Goal: Task Accomplishment & Management: Use online tool/utility

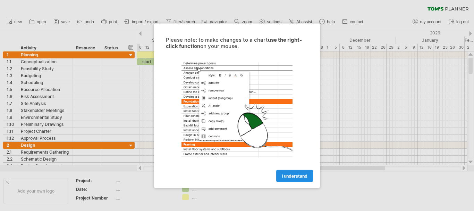
click at [301, 174] on span "I understand" at bounding box center [295, 175] width 26 height 5
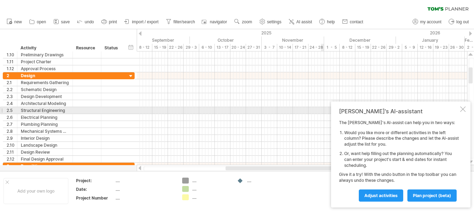
click at [464, 108] on div at bounding box center [463, 109] width 6 height 6
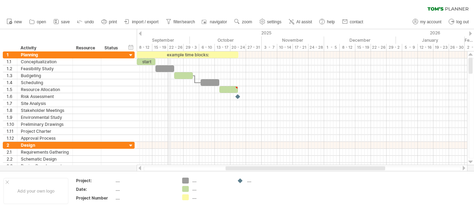
click at [169, 40] on div "September" at bounding box center [155, 39] width 69 height 7
click at [140, 34] on div at bounding box center [140, 33] width 3 height 5
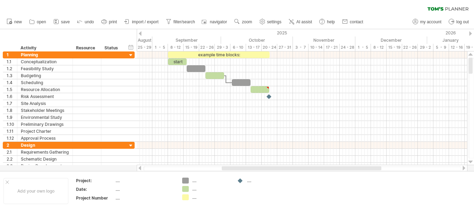
click at [140, 34] on div at bounding box center [140, 33] width 3 height 5
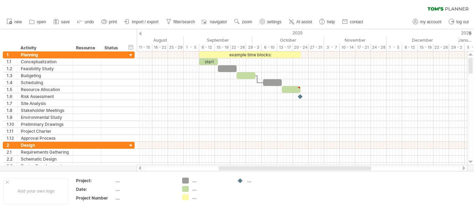
click at [140, 34] on div at bounding box center [140, 33] width 3 height 5
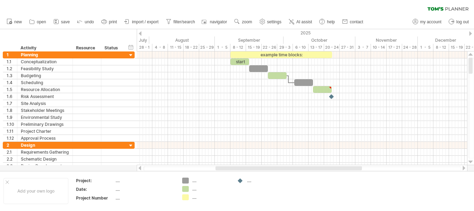
click at [140, 34] on div at bounding box center [140, 33] width 3 height 5
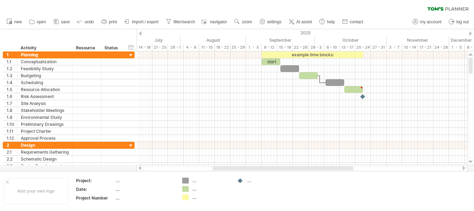
click at [140, 34] on div at bounding box center [140, 33] width 3 height 5
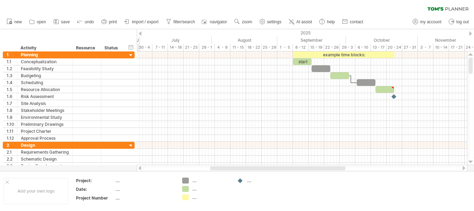
click at [140, 34] on div at bounding box center [140, 33] width 3 height 5
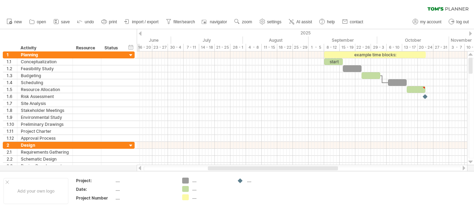
click at [140, 34] on div at bounding box center [140, 33] width 3 height 5
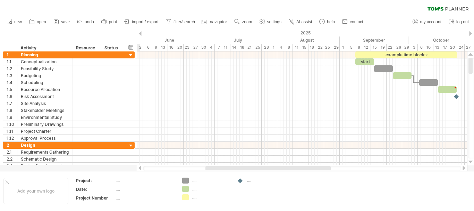
click at [140, 34] on div at bounding box center [140, 33] width 3 height 5
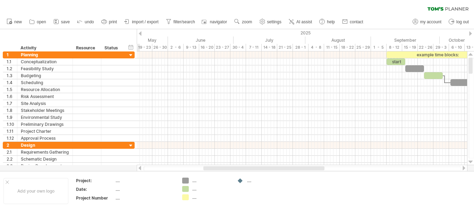
click at [140, 34] on div at bounding box center [140, 33] width 3 height 5
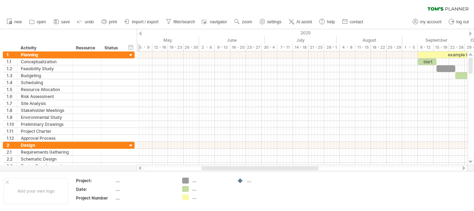
click at [140, 34] on div at bounding box center [140, 33] width 3 height 5
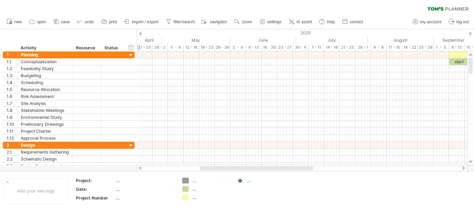
click at [140, 34] on div at bounding box center [140, 33] width 3 height 5
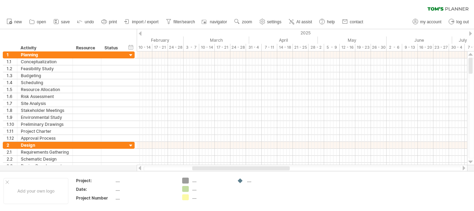
click at [141, 34] on div at bounding box center [140, 33] width 3 height 5
click at [174, 48] on div "10 - 14" at bounding box center [176, 47] width 16 height 7
click at [156, 47] on div "3 - 7" at bounding box center [160, 47] width 16 height 7
click at [141, 33] on div at bounding box center [140, 33] width 3 height 5
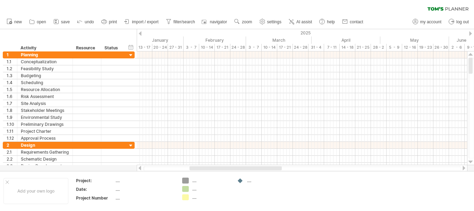
click at [470, 33] on div at bounding box center [470, 33] width 3 height 5
click at [141, 32] on div at bounding box center [140, 33] width 3 height 5
click at [161, 45] on div "3 - 7" at bounding box center [160, 47] width 16 height 7
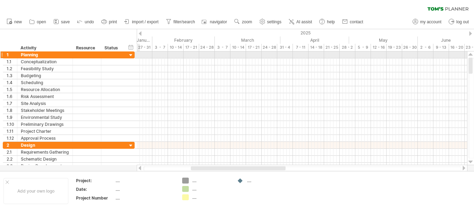
click at [128, 53] on div at bounding box center [131, 55] width 7 height 7
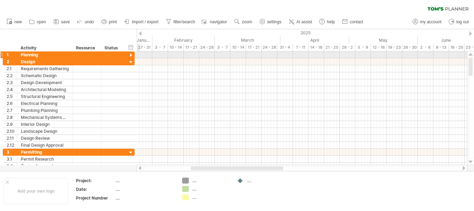
click at [128, 53] on div at bounding box center [131, 55] width 7 height 7
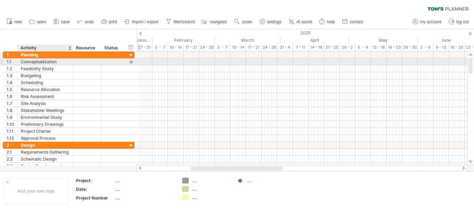
click at [43, 62] on div "Conceptualization" at bounding box center [45, 61] width 48 height 7
click at [43, 62] on input "**********" at bounding box center [45, 61] width 48 height 7
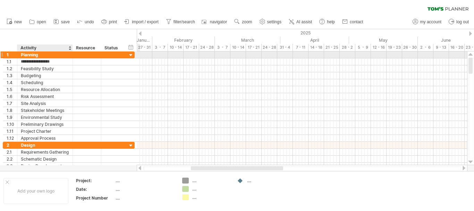
click at [36, 55] on div "Planning" at bounding box center [45, 54] width 48 height 7
click at [36, 55] on input "********" at bounding box center [45, 54] width 48 height 7
click at [31, 56] on div "Planning" at bounding box center [45, 54] width 48 height 7
click at [31, 56] on input "********" at bounding box center [45, 54] width 48 height 7
paste input "**********"
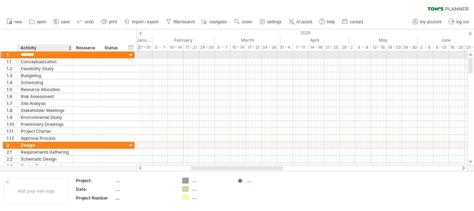
type input "**********"
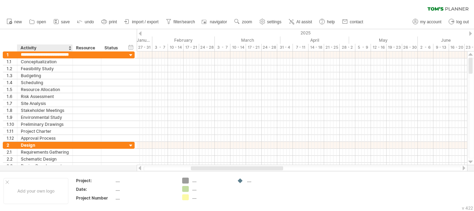
click at [47, 42] on div "hide start/end/duration show start/end/duration ******** Activity ******** Reso…" at bounding box center [68, 40] width 137 height 22
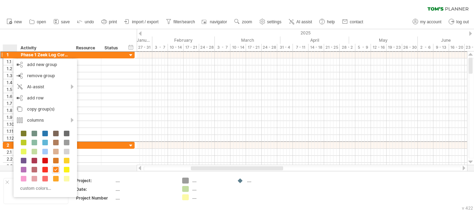
click at [60, 41] on div "hide start/end/duration show start/end/duration ******** Activity ******** Reso…" at bounding box center [68, 40] width 137 height 22
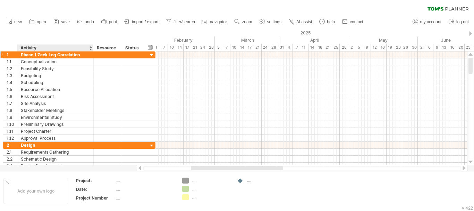
drag, startPoint x: 72, startPoint y: 51, endPoint x: 93, endPoint y: 53, distance: 20.9
click at [93, 53] on div "Trying to reach plan.tomsplanner.com Connected again... 0% clear filter new 1" at bounding box center [237, 105] width 474 height 211
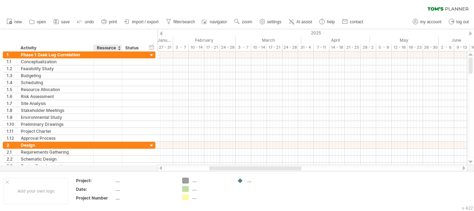
click at [106, 49] on div "Resource" at bounding box center [107, 47] width 21 height 7
click at [117, 39] on div "hide start/end/duration show start/end/duration ******** Activity ******** Reso…" at bounding box center [79, 40] width 158 height 22
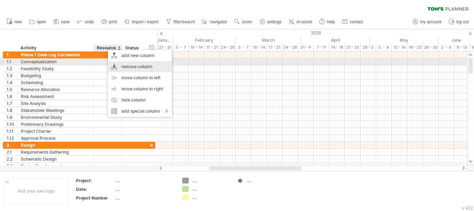
click at [128, 63] on div "remove column" at bounding box center [140, 66] width 64 height 11
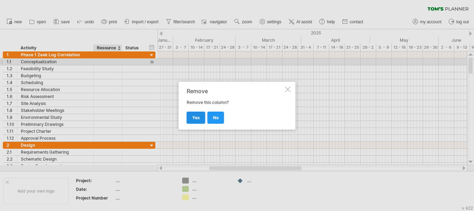
click at [198, 121] on link "yes" at bounding box center [196, 117] width 19 height 12
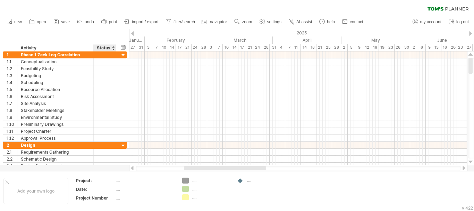
click at [105, 46] on div "Status" at bounding box center [104, 47] width 15 height 7
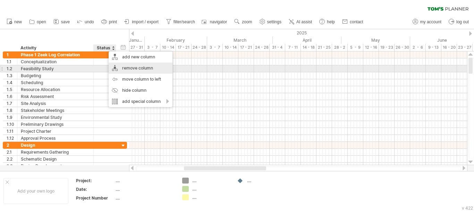
click at [129, 67] on div "remove column" at bounding box center [141, 67] width 64 height 11
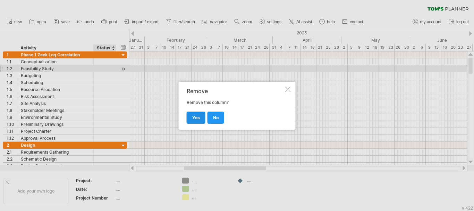
click at [196, 117] on span "yes" at bounding box center [196, 117] width 8 height 5
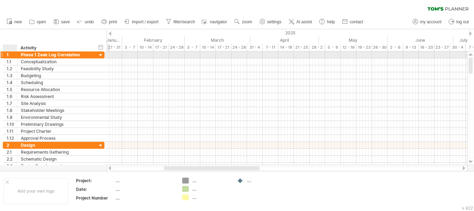
click at [10, 54] on div "1" at bounding box center [12, 54] width 10 height 7
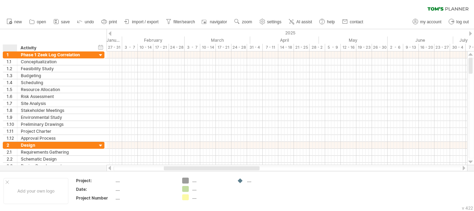
click at [80, 40] on div "hide start/end/duration show start/end/duration ******** Activity" at bounding box center [53, 40] width 107 height 22
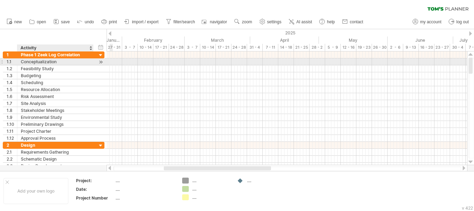
click at [49, 59] on div "Conceptualization" at bounding box center [55, 61] width 69 height 7
click at [49, 59] on input "**********" at bounding box center [55, 61] width 69 height 7
paste input "********"
type input "**********"
click at [50, 67] on div "Feasibility Study" at bounding box center [55, 68] width 69 height 7
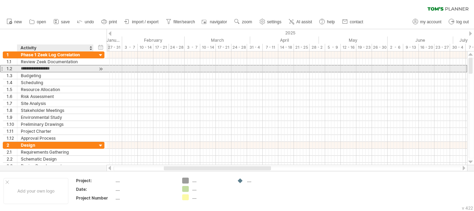
click at [50, 67] on input "**********" at bounding box center [55, 68] width 69 height 7
paste input "**********"
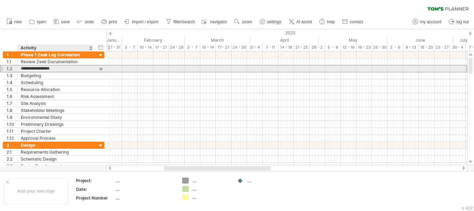
type input "**********"
click at [38, 73] on div "Budgeting" at bounding box center [55, 75] width 69 height 7
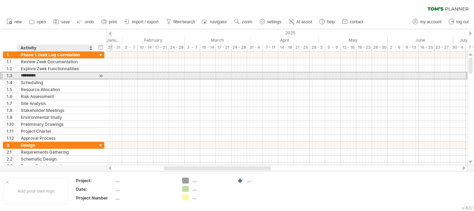
click at [38, 73] on input "*********" at bounding box center [55, 75] width 69 height 7
paste input "**********"
type input "**********"
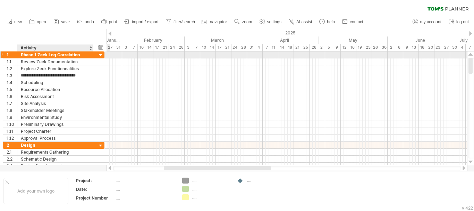
click at [102, 54] on div at bounding box center [101, 55] width 7 height 7
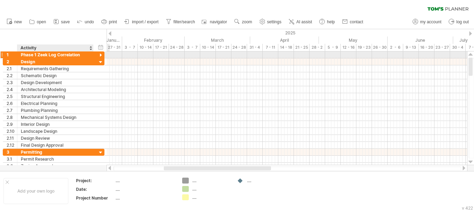
click at [101, 54] on div at bounding box center [101, 55] width 7 height 7
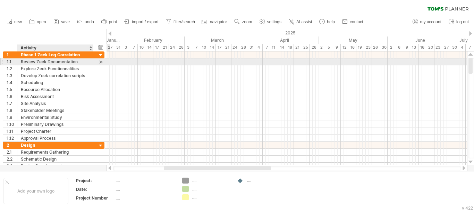
click at [90, 61] on div "Review Zeek Documentation" at bounding box center [55, 61] width 69 height 7
click at [57, 64] on input "**********" at bounding box center [55, 61] width 69 height 7
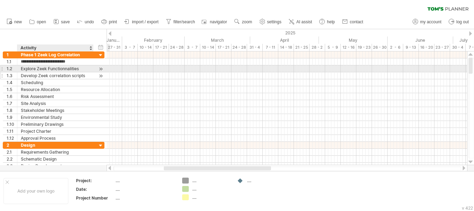
click at [74, 73] on div "Develop Zeek correlation scripts" at bounding box center [55, 75] width 69 height 7
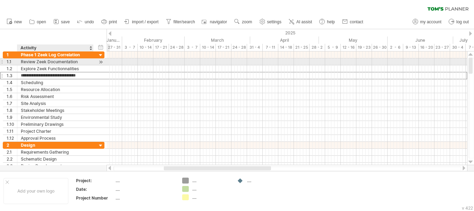
click at [74, 62] on div "Review Zeek Documentation" at bounding box center [55, 61] width 69 height 7
click at [101, 61] on div at bounding box center [101, 61] width 7 height 7
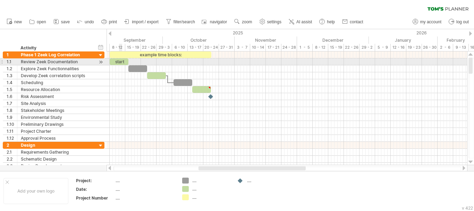
click at [120, 61] on div "start" at bounding box center [119, 61] width 19 height 7
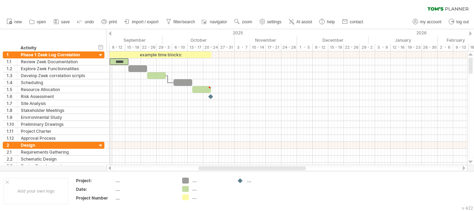
click at [112, 33] on div "2025" at bounding box center [0, 32] width 737 height 7
click at [110, 32] on div at bounding box center [110, 33] width 3 height 5
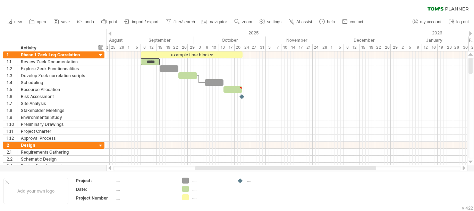
click at [110, 32] on div at bounding box center [110, 33] width 3 height 5
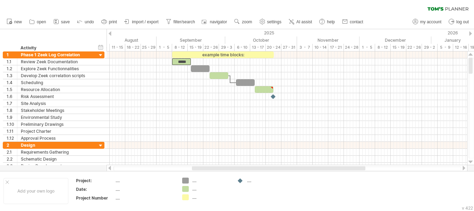
click at [110, 32] on div at bounding box center [110, 33] width 3 height 5
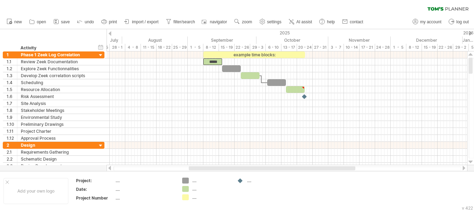
click at [110, 32] on div at bounding box center [110, 33] width 3 height 5
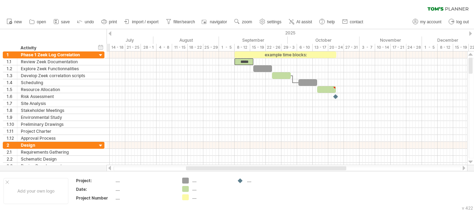
click at [110, 32] on div at bounding box center [110, 33] width 3 height 5
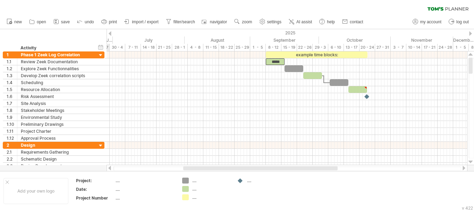
click at [110, 32] on div at bounding box center [110, 33] width 3 height 5
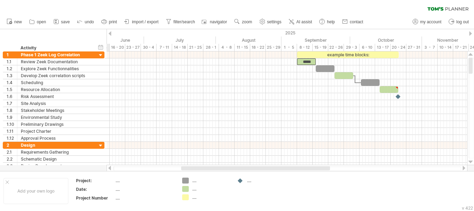
click at [110, 32] on div at bounding box center [110, 33] width 3 height 5
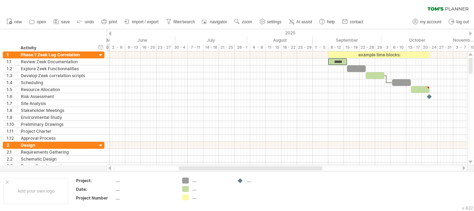
click at [110, 32] on div at bounding box center [110, 33] width 3 height 5
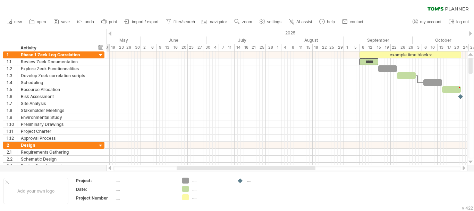
click at [110, 32] on div at bounding box center [110, 33] width 3 height 5
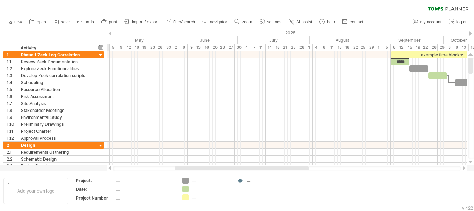
click at [110, 32] on div at bounding box center [110, 33] width 3 height 5
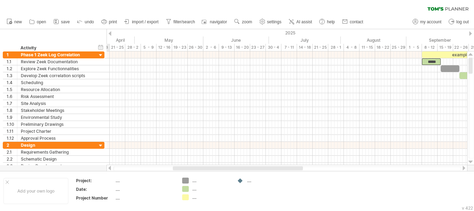
click at [110, 32] on div at bounding box center [110, 33] width 3 height 5
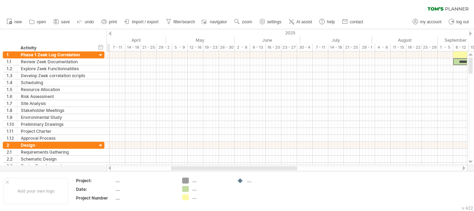
click at [110, 32] on div at bounding box center [110, 33] width 3 height 5
click at [109, 34] on div at bounding box center [110, 33] width 3 height 5
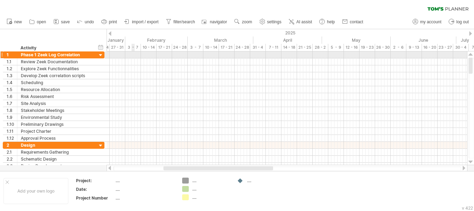
click at [133, 52] on div at bounding box center [287, 54] width 361 height 7
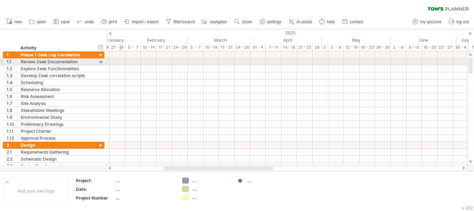
click at [122, 62] on div at bounding box center [287, 61] width 361 height 7
click at [134, 61] on div at bounding box center [287, 61] width 361 height 7
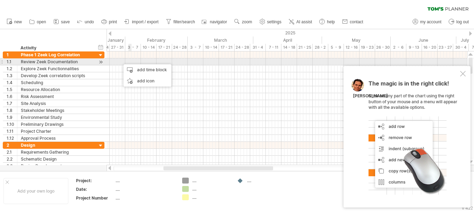
click at [131, 60] on div at bounding box center [287, 61] width 361 height 7
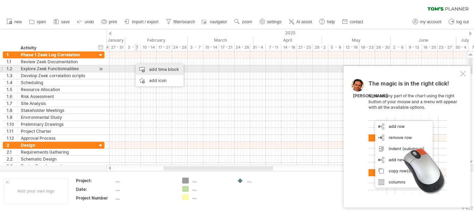
click at [152, 70] on div "add time block" at bounding box center [160, 69] width 48 height 11
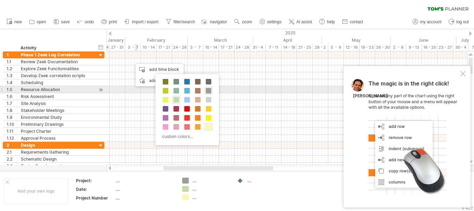
click at [136, 92] on div at bounding box center [287, 89] width 361 height 7
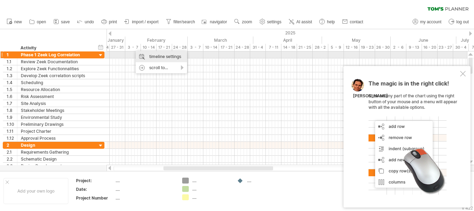
click at [143, 55] on div "timeline settings" at bounding box center [161, 56] width 51 height 11
select select "*"
select select "**"
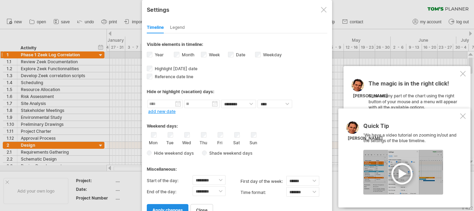
click at [176, 210] on span "apply changes" at bounding box center [167, 209] width 31 height 5
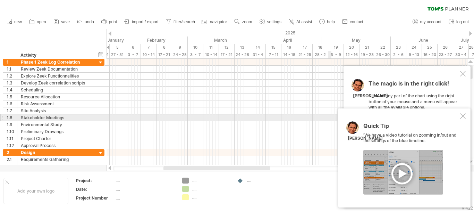
click at [464, 115] on div at bounding box center [463, 116] width 6 height 6
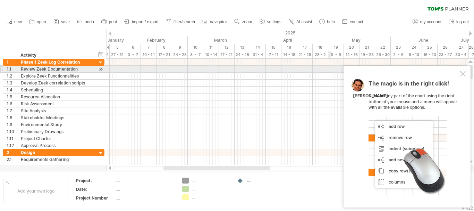
click at [463, 69] on div "The magic is in the right click! Click on any part of the chart using the right…" at bounding box center [407, 136] width 127 height 141
click at [463, 72] on div at bounding box center [463, 74] width 6 height 6
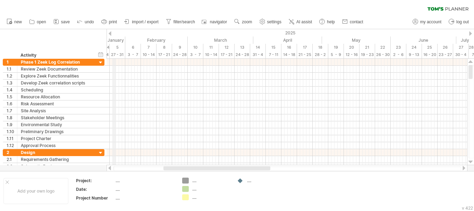
click at [115, 39] on div "January" at bounding box center [89, 39] width 72 height 7
click at [109, 33] on div at bounding box center [110, 33] width 3 height 5
click at [129, 39] on div "January" at bounding box center [121, 39] width 72 height 7
click at [125, 37] on div "January" at bounding box center [121, 39] width 72 height 7
click at [128, 40] on div "January" at bounding box center [121, 39] width 72 height 7
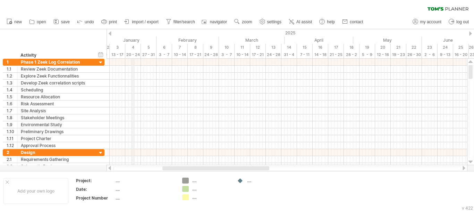
click at [133, 39] on div "January" at bounding box center [121, 39] width 72 height 7
click at [110, 33] on div at bounding box center [110, 33] width 3 height 5
click at [142, 37] on div "January" at bounding box center [152, 39] width 72 height 7
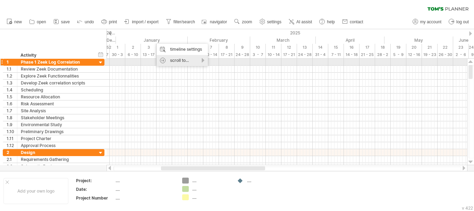
click at [197, 61] on div "scroll to..." at bounding box center [182, 60] width 51 height 11
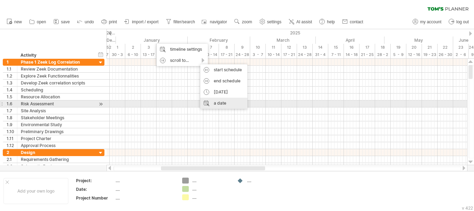
click at [221, 104] on div "a date" at bounding box center [223, 103] width 47 height 11
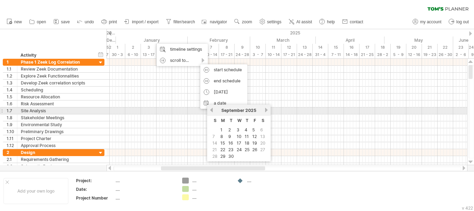
click at [211, 110] on link "previous" at bounding box center [211, 109] width 5 height 5
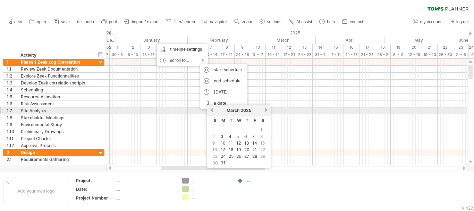
click at [211, 110] on link "previous" at bounding box center [211, 109] width 5 height 5
click at [267, 110] on link "next" at bounding box center [266, 109] width 5 height 5
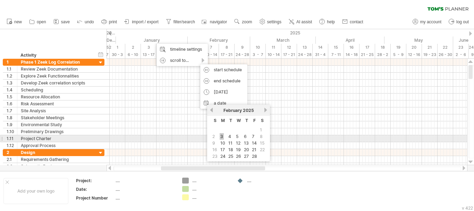
click at [222, 135] on link "3" at bounding box center [222, 136] width 4 height 7
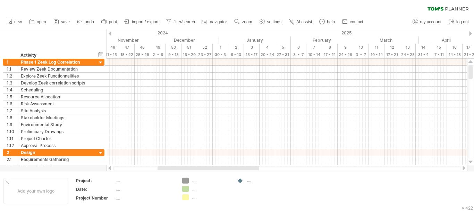
click at [470, 35] on div at bounding box center [470, 33] width 3 height 5
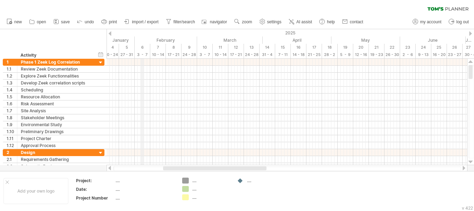
click at [142, 55] on div "3 - 7" at bounding box center [143, 54] width 16 height 7
click at [141, 47] on div "6" at bounding box center [143, 47] width 16 height 7
click at [174, 58] on div "timeline settings" at bounding box center [169, 55] width 51 height 11
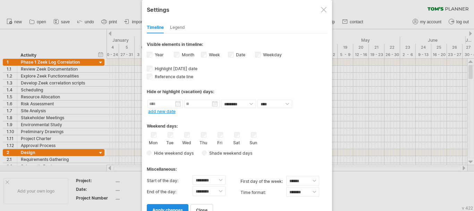
click at [175, 208] on span "apply changes" at bounding box center [167, 209] width 31 height 5
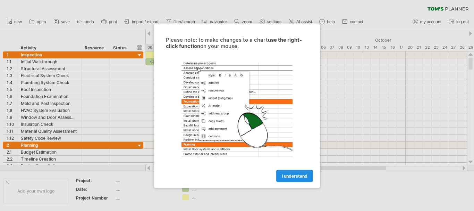
click at [296, 175] on span "I understand" at bounding box center [295, 175] width 26 height 5
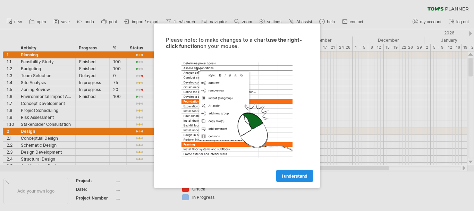
click at [295, 179] on link "I understand" at bounding box center [294, 175] width 37 height 12
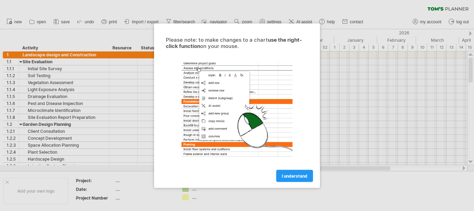
click at [293, 175] on span "I understand" at bounding box center [295, 175] width 26 height 5
